Goal: Information Seeking & Learning: Check status

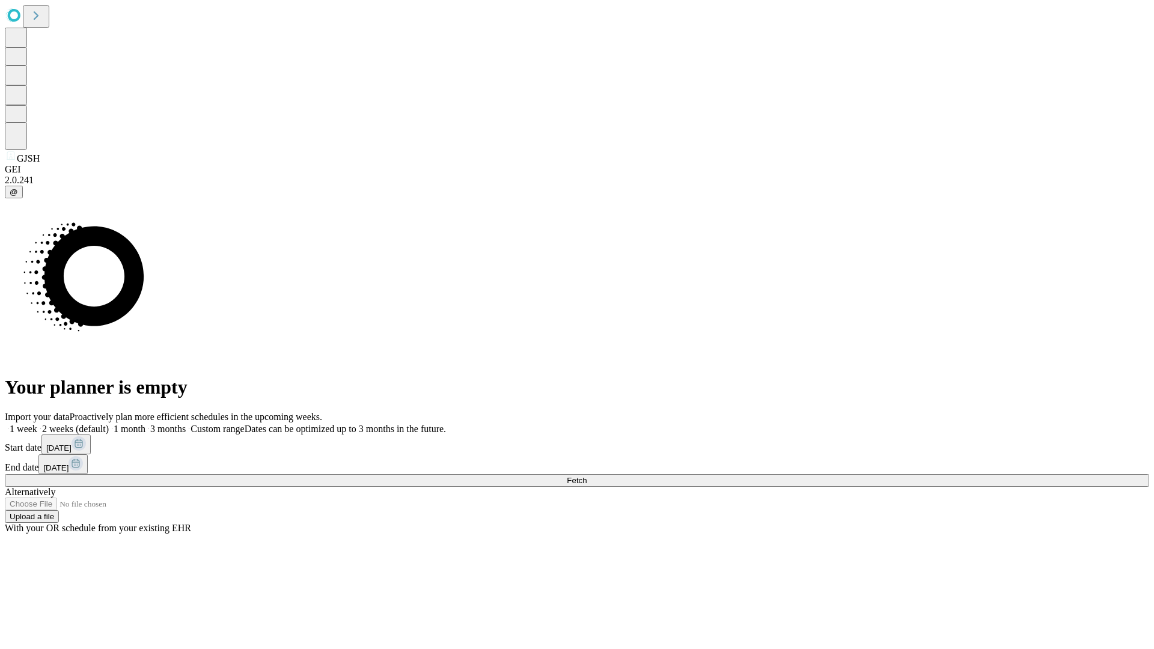
click at [587, 476] on span "Fetch" at bounding box center [577, 480] width 20 height 9
